Goal: Communication & Community: Connect with others

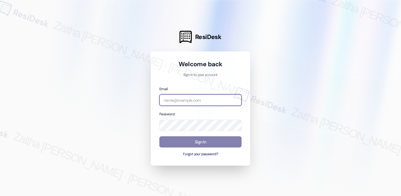
click at [190, 100] on input "email" at bounding box center [200, 100] width 82 height 12
drag, startPoint x: 179, startPoint y: 100, endPoint x: 163, endPoint y: 101, distance: 15.1
click at [163, 101] on input "[MEDICAL_DATA]" at bounding box center [200, 100] width 82 height 12
click at [0, 196] on com-1password-button at bounding box center [0, 196] width 0 height 0
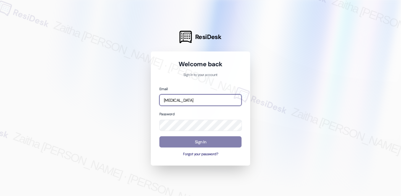
type input "automated-surveys-[MEDICAL_DATA]_formerly_regency-zaitha.mae.[PERSON_NAME]@[MED…"
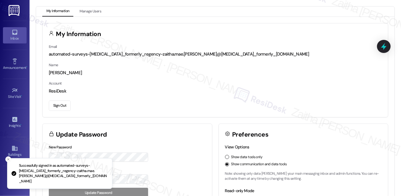
click at [14, 35] on icon at bounding box center [15, 32] width 7 height 7
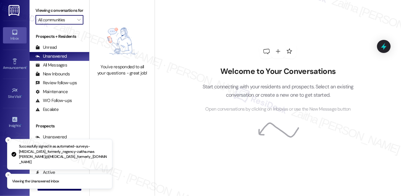
click at [60, 25] on input "All communities" at bounding box center [56, 19] width 36 height 9
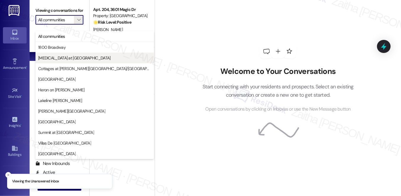
click at [59, 59] on span "[MEDICAL_DATA] at [GEOGRAPHIC_DATA]" at bounding box center [74, 58] width 72 height 6
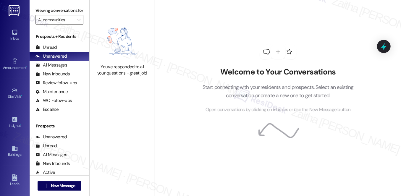
type input "[MEDICAL_DATA] at [GEOGRAPHIC_DATA]"
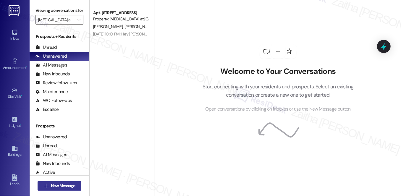
click at [63, 187] on span "New Message" at bounding box center [63, 186] width 24 height 6
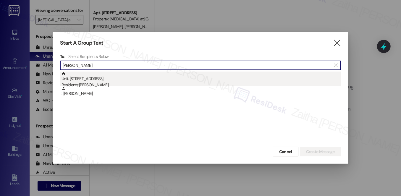
type input "[PERSON_NAME]"
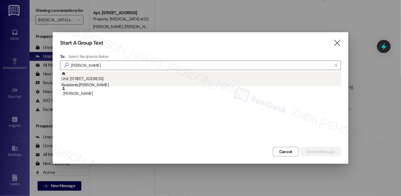
click at [106, 79] on div "Unit: [STREET_ADDRESS] Residents: [PERSON_NAME]" at bounding box center [200, 80] width 279 height 17
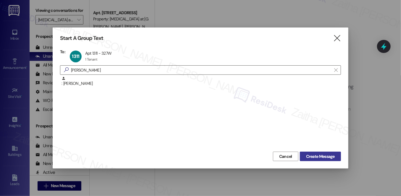
click at [326, 158] on span "Create Message" at bounding box center [320, 156] width 29 height 6
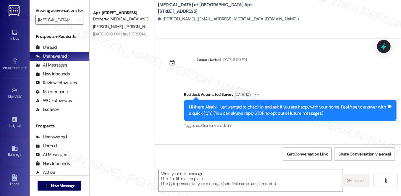
type textarea "Fetching suggested responses. Please feel free to read through the conversation…"
